Goal: Task Accomplishment & Management: Use online tool/utility

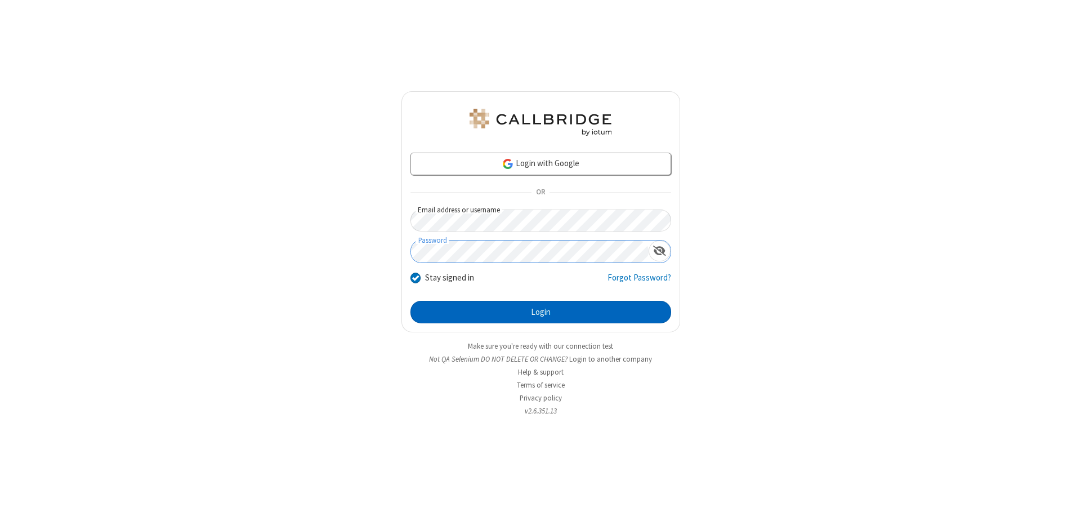
click at [541, 312] on button "Login" at bounding box center [540, 312] width 261 height 23
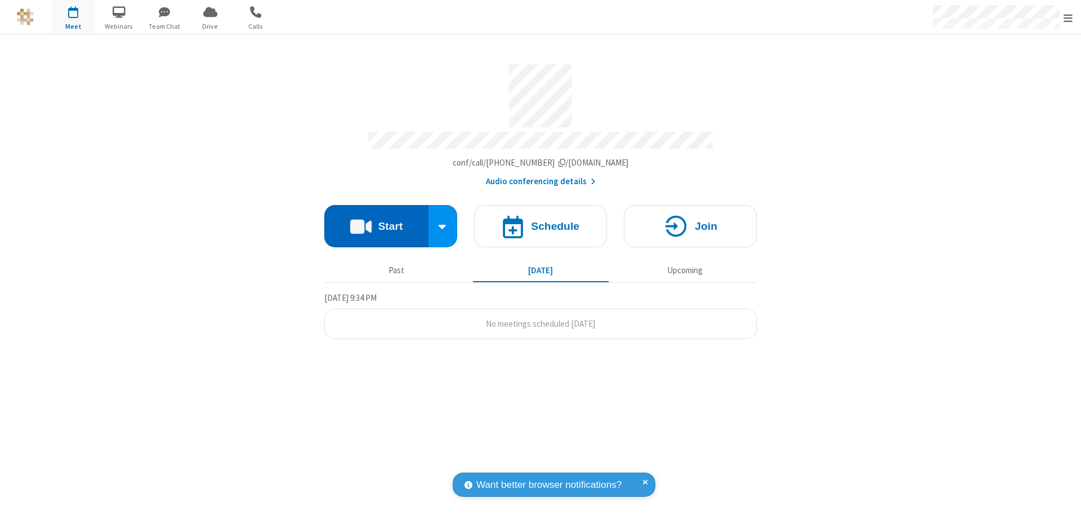
click at [376, 221] on button "Start" at bounding box center [376, 226] width 104 height 42
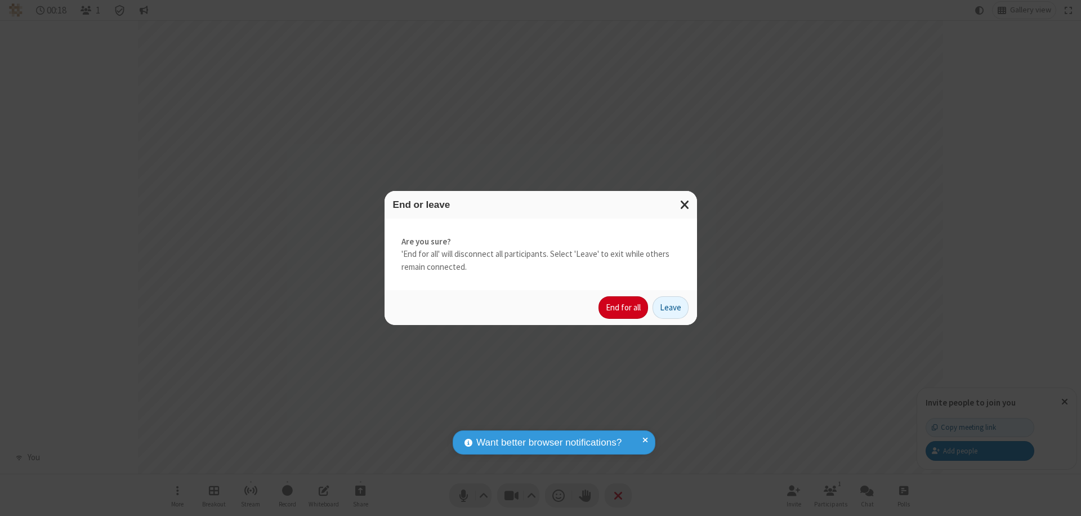
click at [624, 307] on button "End for all" at bounding box center [624, 307] width 50 height 23
